Goal: Information Seeking & Learning: Learn about a topic

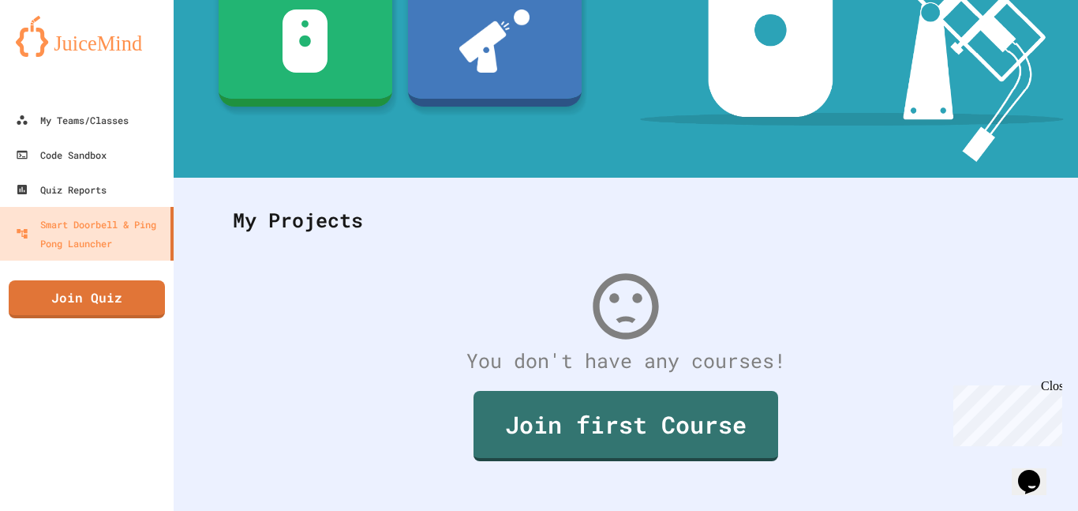
scroll to position [269, 0]
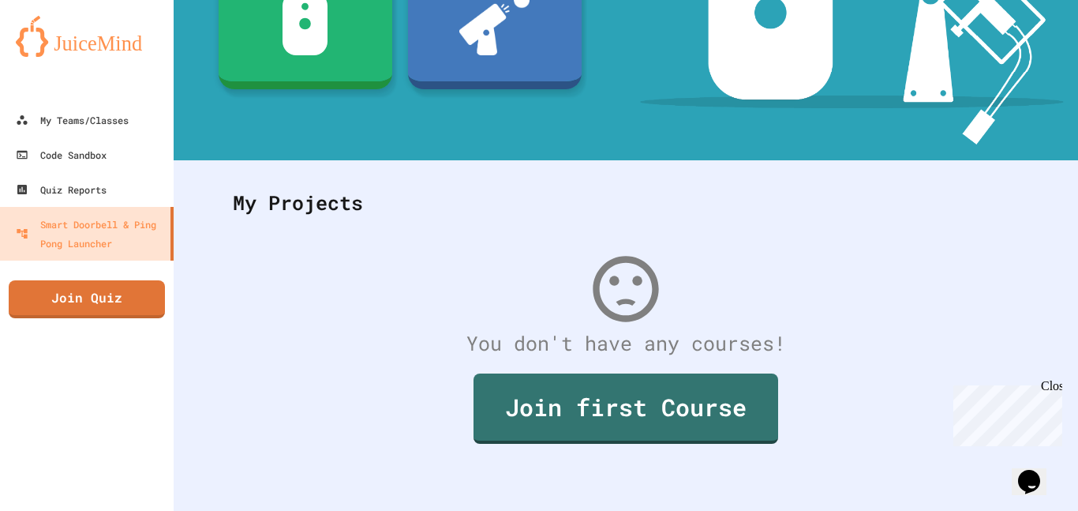
click at [694, 363] on div "Join first Course" at bounding box center [626, 409] width 818 height 102
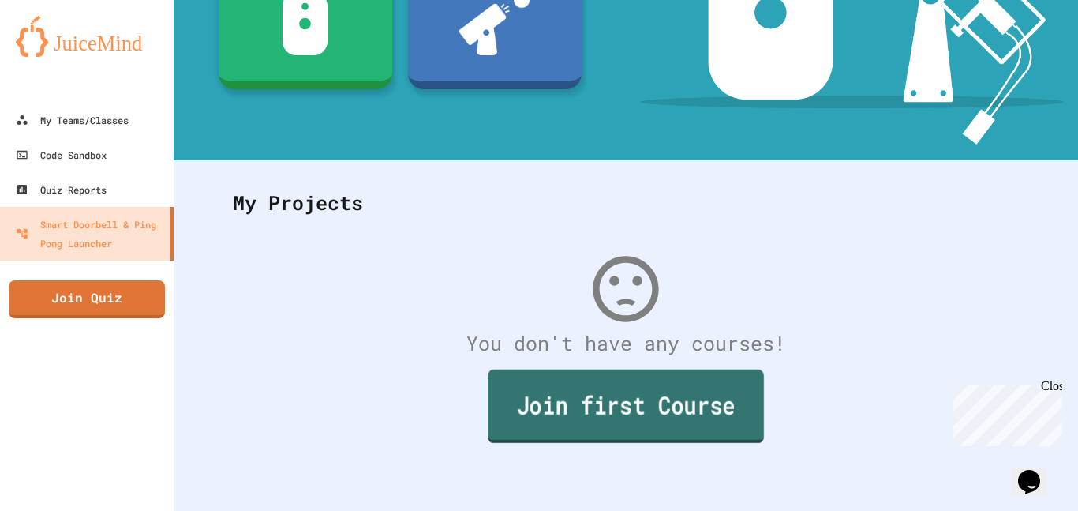
click at [677, 384] on link "Join first Course" at bounding box center [626, 405] width 276 height 73
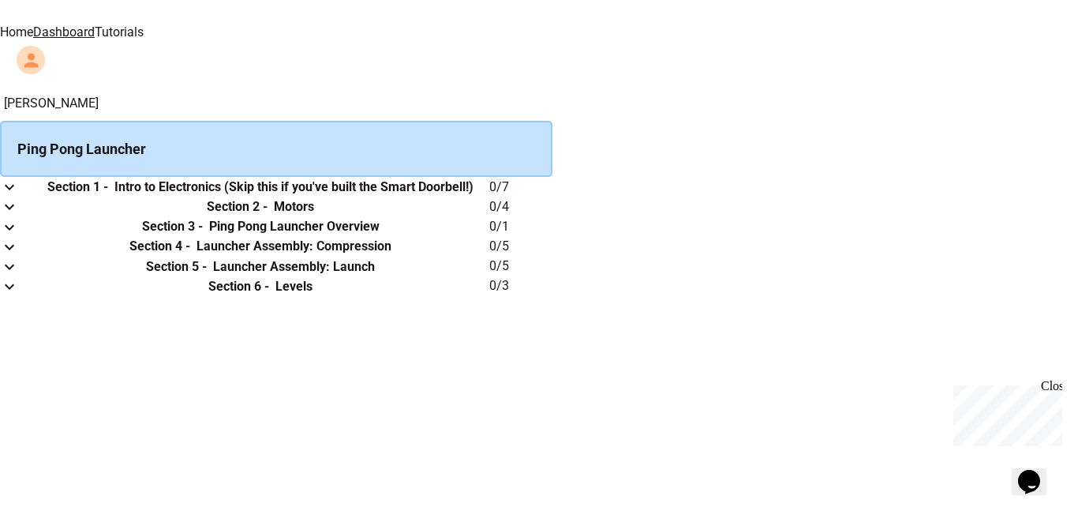
click at [553, 142] on div "Ping Pong Launcher" at bounding box center [276, 149] width 553 height 56
click at [489, 216] on th "Section 2 - Motors" at bounding box center [261, 207] width 458 height 20
click at [489, 197] on th "Section 1 - Intro to Electronics (Skip this if you've built the Smart Doorbell!)" at bounding box center [261, 187] width 458 height 20
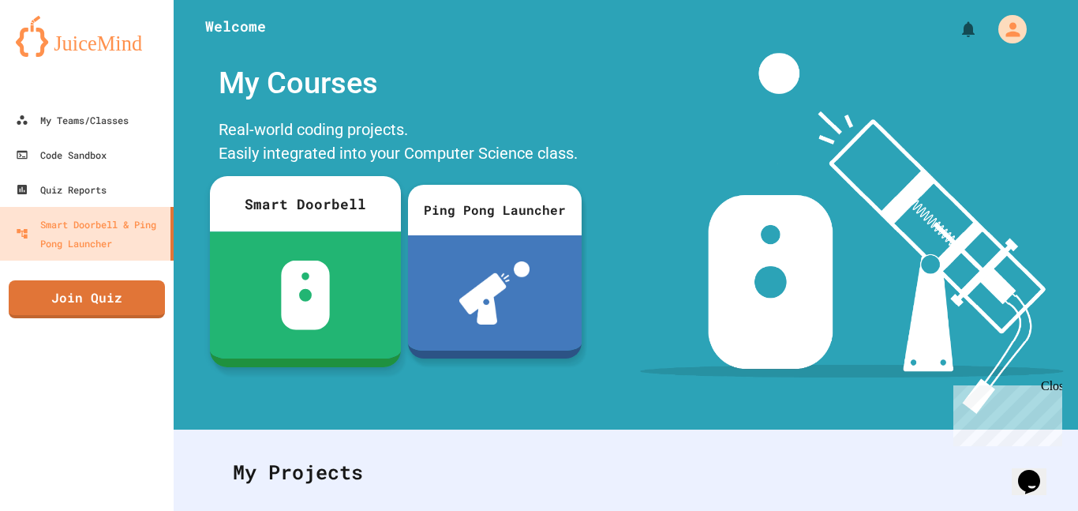
click at [302, 212] on div "Smart Doorbell" at bounding box center [305, 203] width 191 height 55
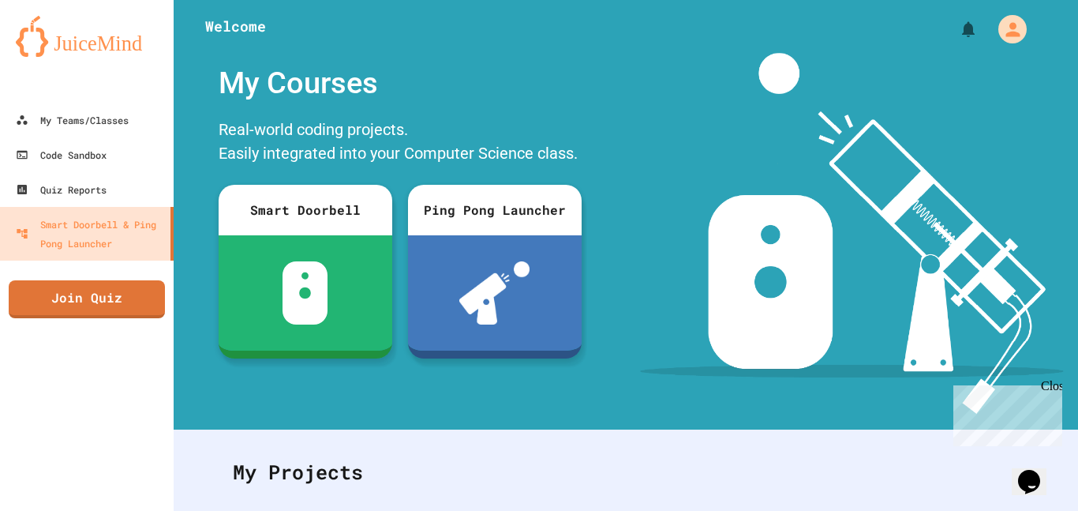
click at [102, 111] on div "My Teams/Classes" at bounding box center [71, 121] width 116 height 20
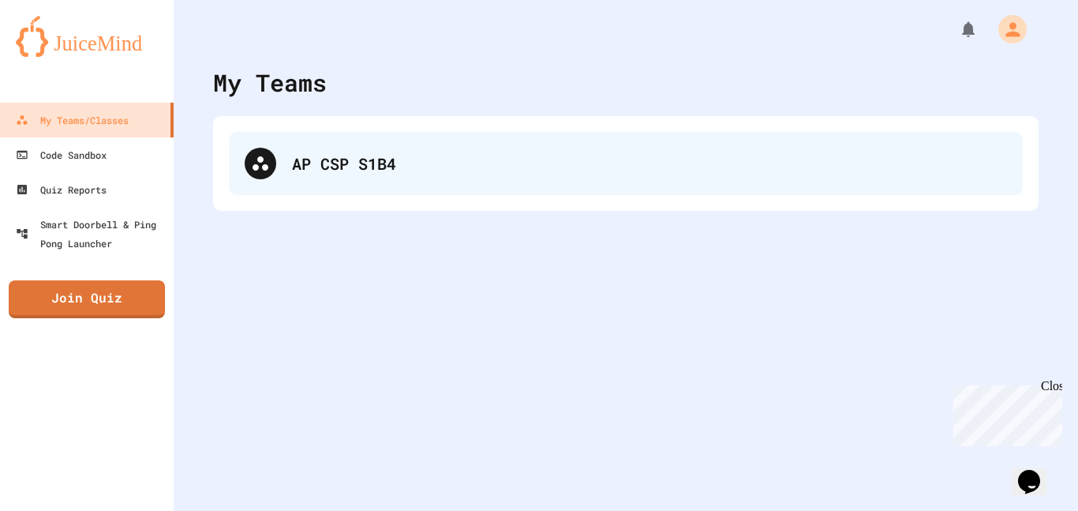
click at [320, 167] on div "AP CSP S1B4" at bounding box center [649, 164] width 715 height 24
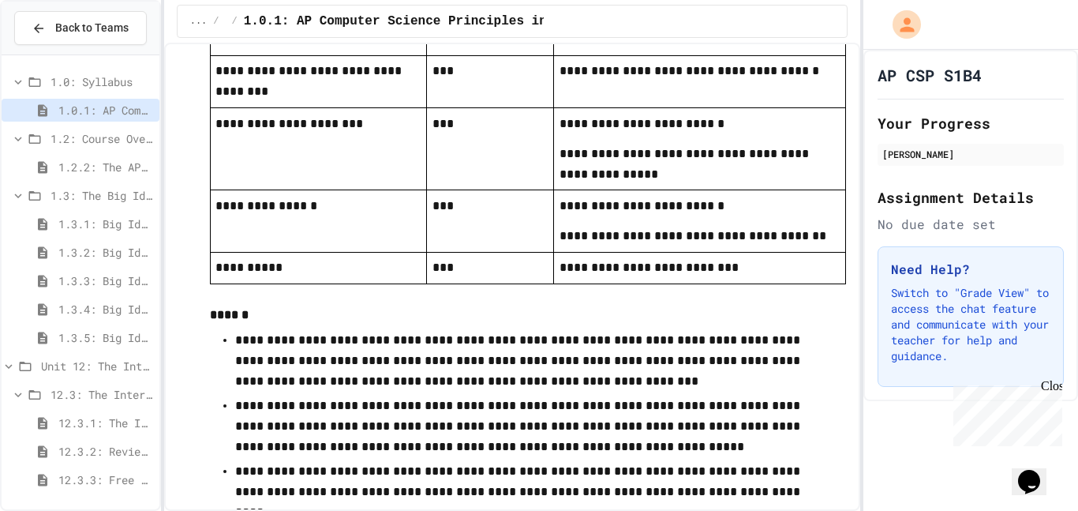
scroll to position [3017, 0]
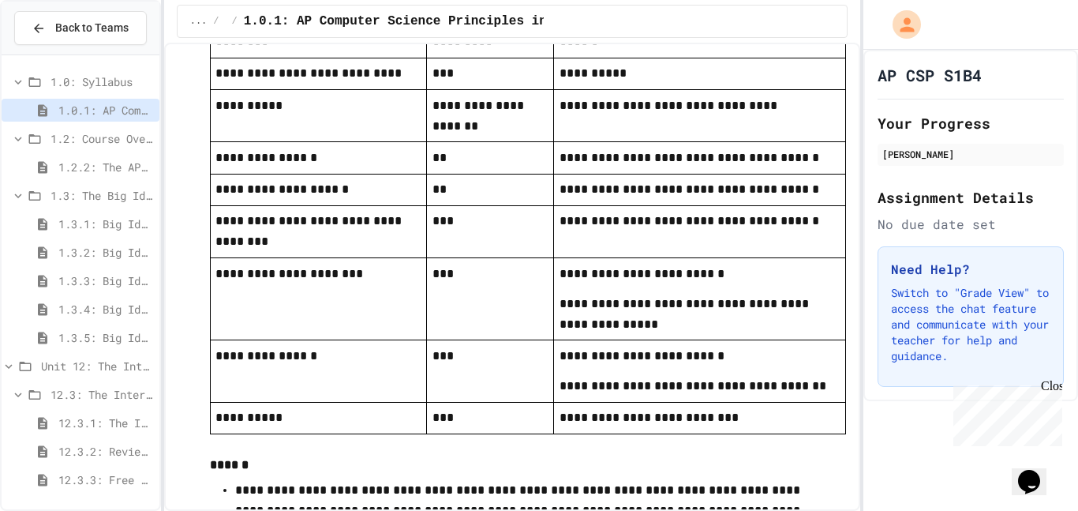
click at [466, 269] on td "***" at bounding box center [490, 299] width 127 height 82
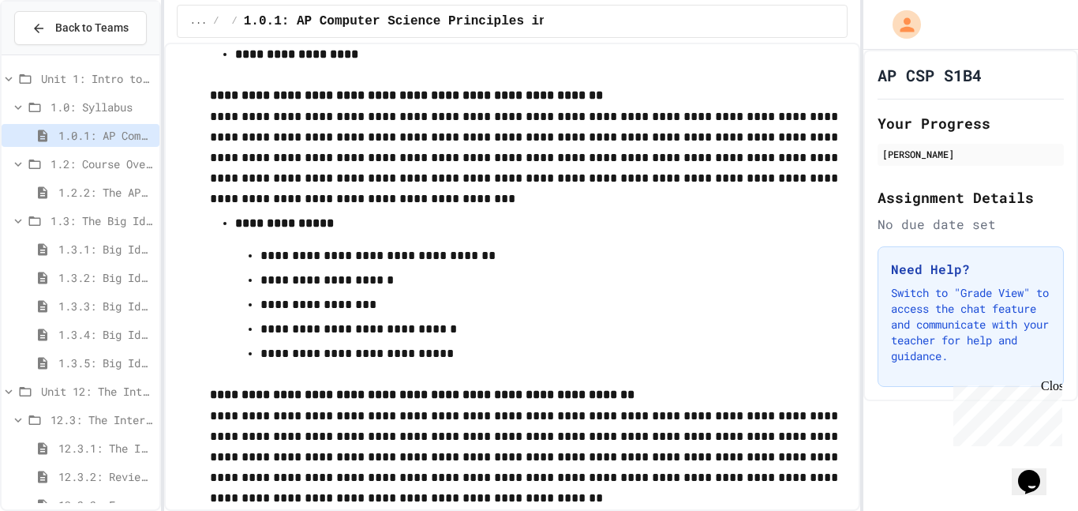
scroll to position [0, 0]
click at [92, 79] on span "Unit 1: Intro to Computer Science" at bounding box center [97, 79] width 112 height 17
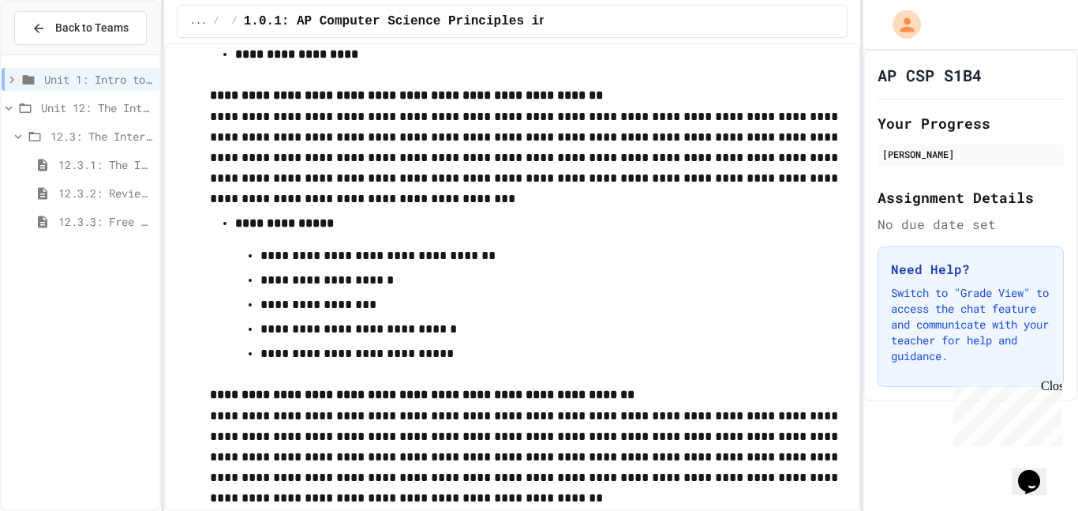
click at [92, 79] on span "Unit 1: Intro to Computer Science" at bounding box center [98, 79] width 109 height 17
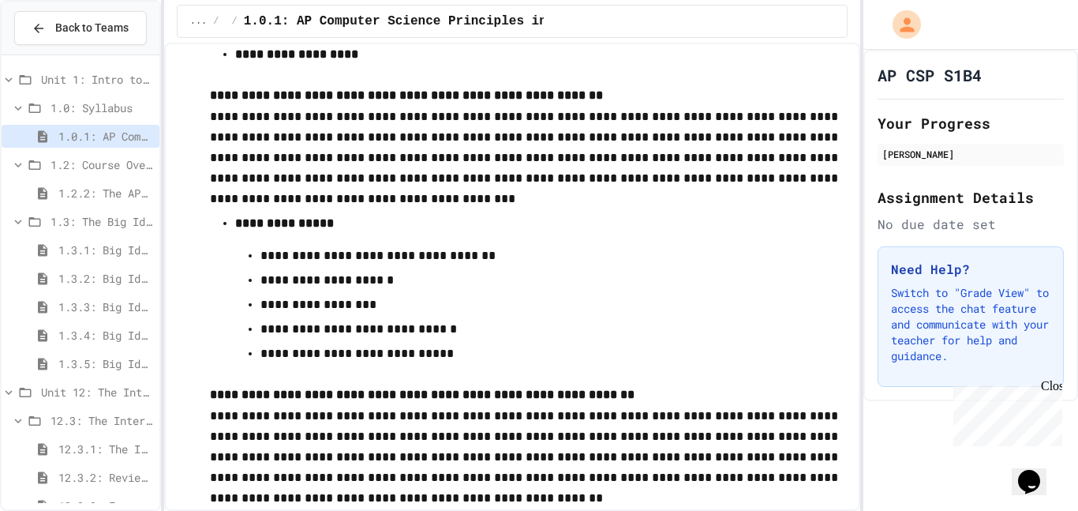
click at [92, 79] on span "Unit 1: Intro to Computer Science" at bounding box center [97, 79] width 112 height 17
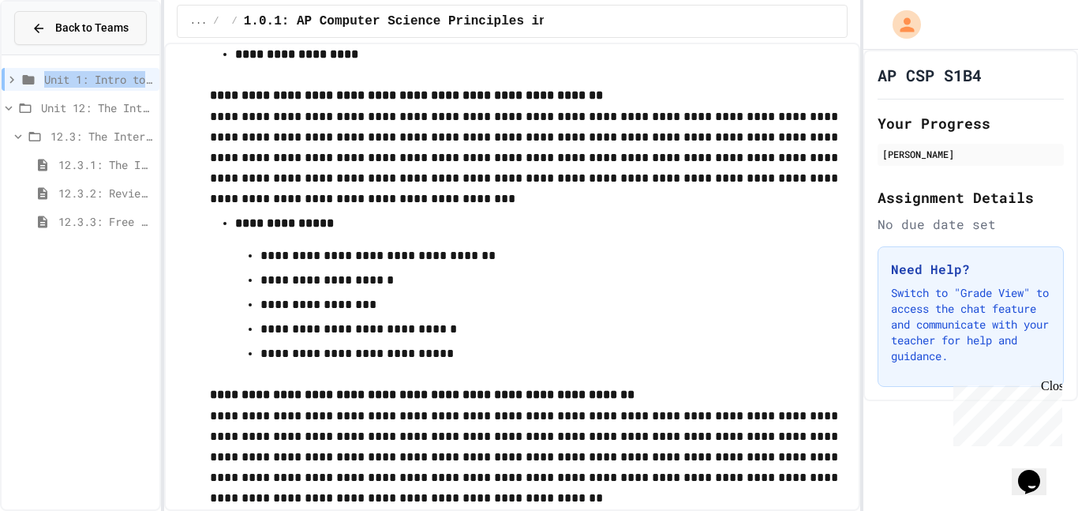
click at [90, 40] on button "Back to Teams" at bounding box center [80, 28] width 133 height 34
